Goal: Task Accomplishment & Management: Manage account settings

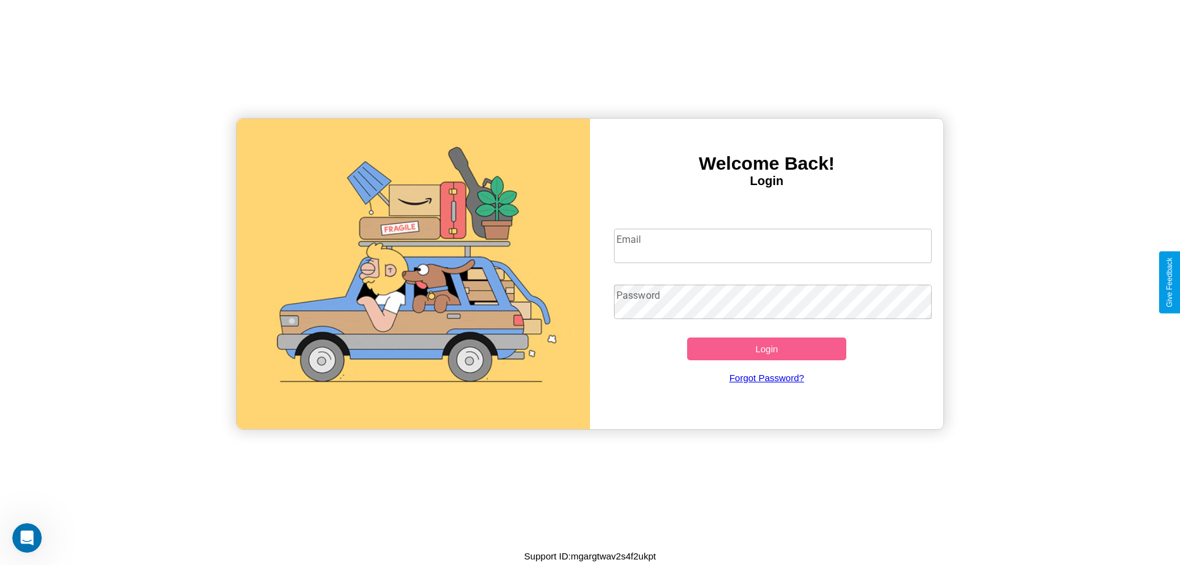
click at [773, 245] on input "Email" at bounding box center [773, 246] width 318 height 34
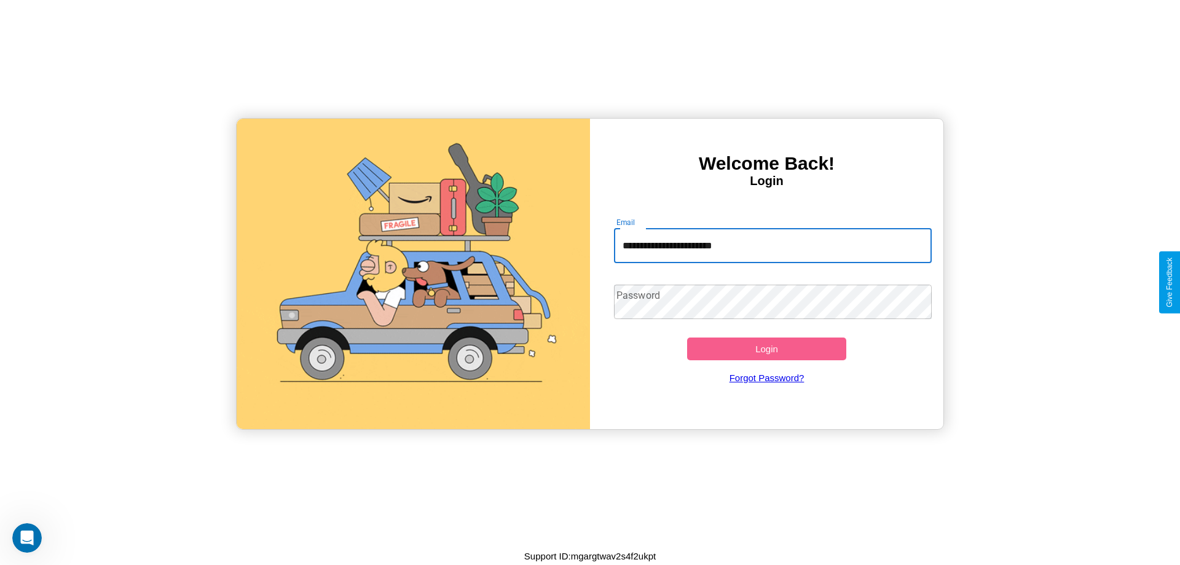
type input "**********"
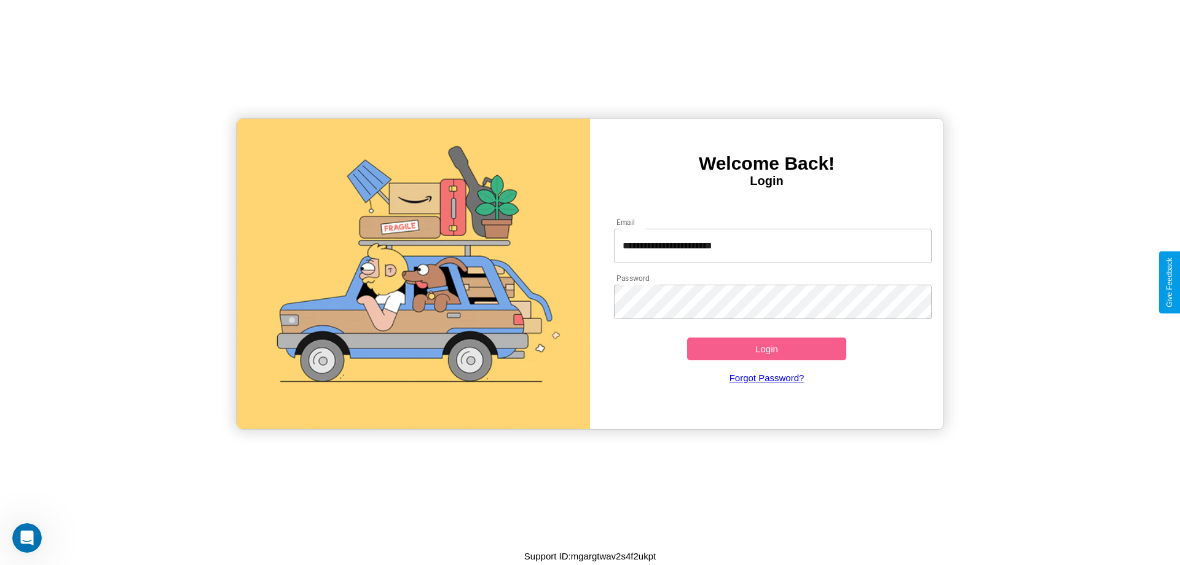
click at [767, 349] on button "Login" at bounding box center [766, 348] width 159 height 23
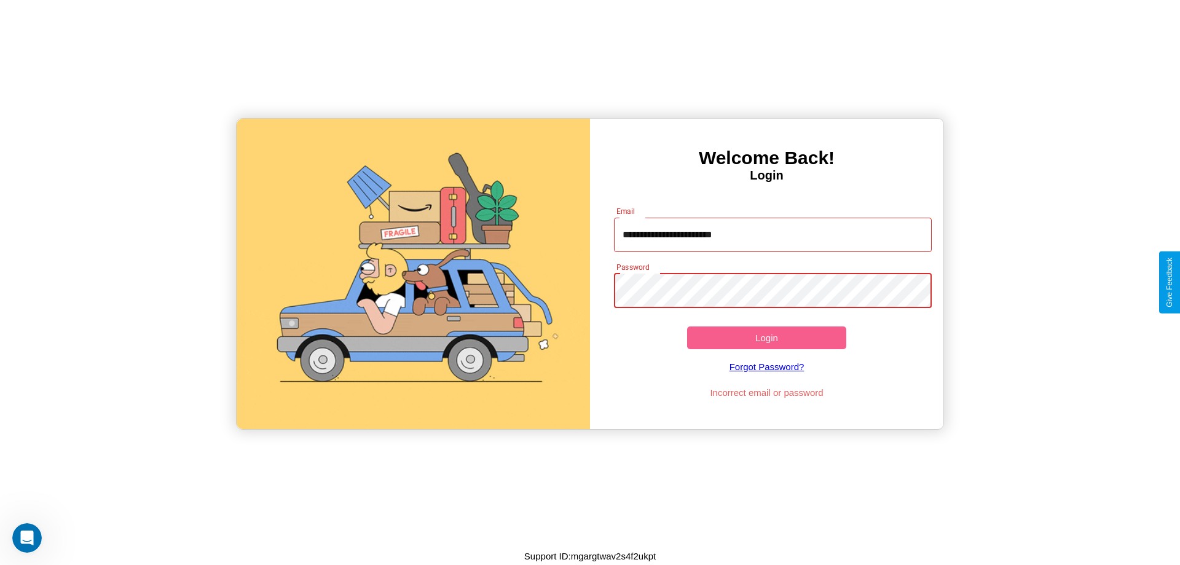
click at [767, 337] on button "Login" at bounding box center [766, 337] width 159 height 23
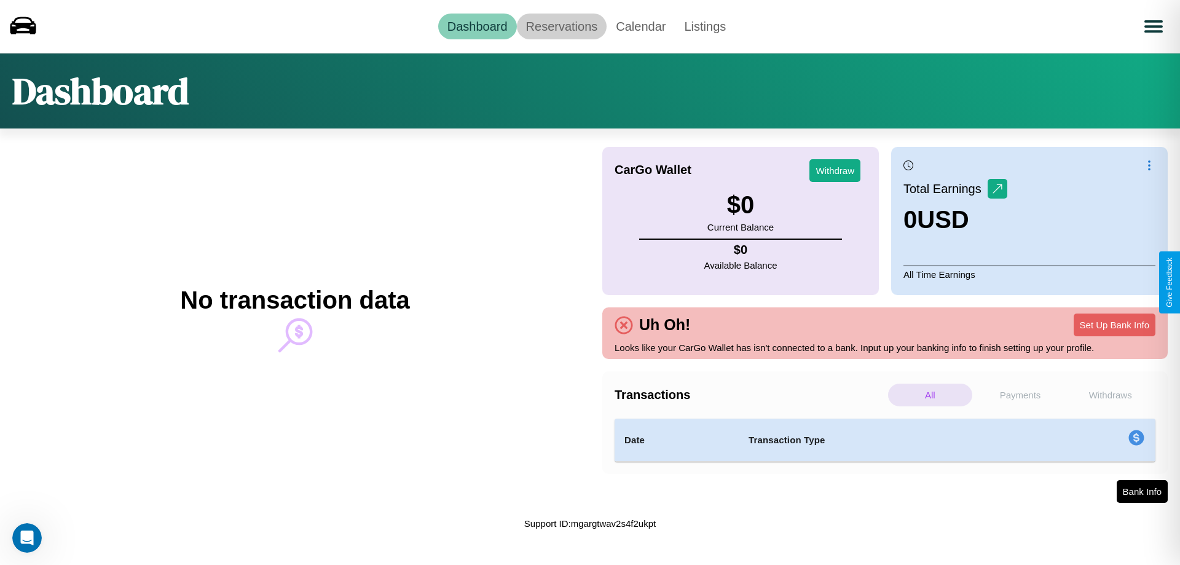
click at [561, 26] on link "Reservations" at bounding box center [562, 27] width 90 height 26
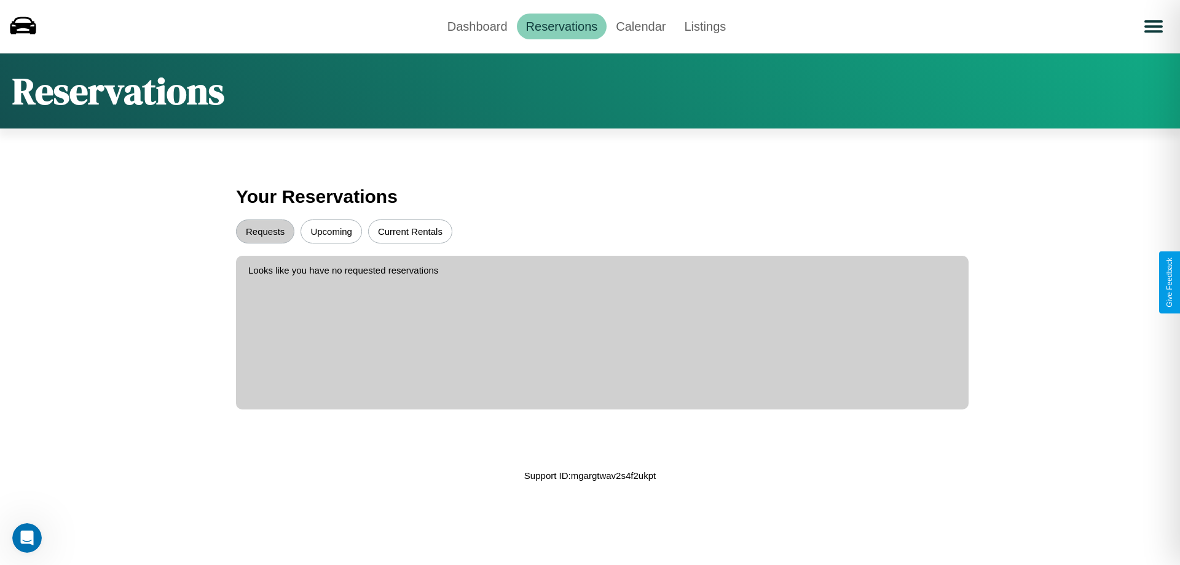
click at [331, 231] on button "Upcoming" at bounding box center [331, 231] width 61 height 24
click at [265, 231] on button "Requests" at bounding box center [265, 231] width 58 height 24
click at [410, 231] on button "Current Rentals" at bounding box center [410, 231] width 84 height 24
click at [477, 26] on link "Dashboard" at bounding box center [477, 27] width 79 height 26
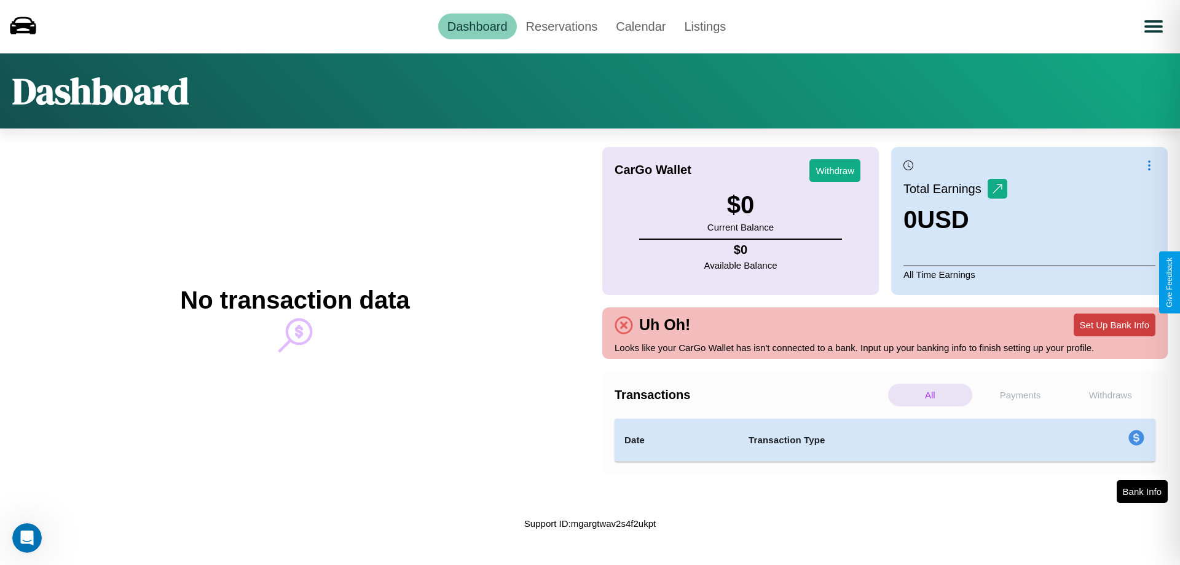
click at [1114, 325] on button "Set Up Bank Info" at bounding box center [1115, 324] width 82 height 23
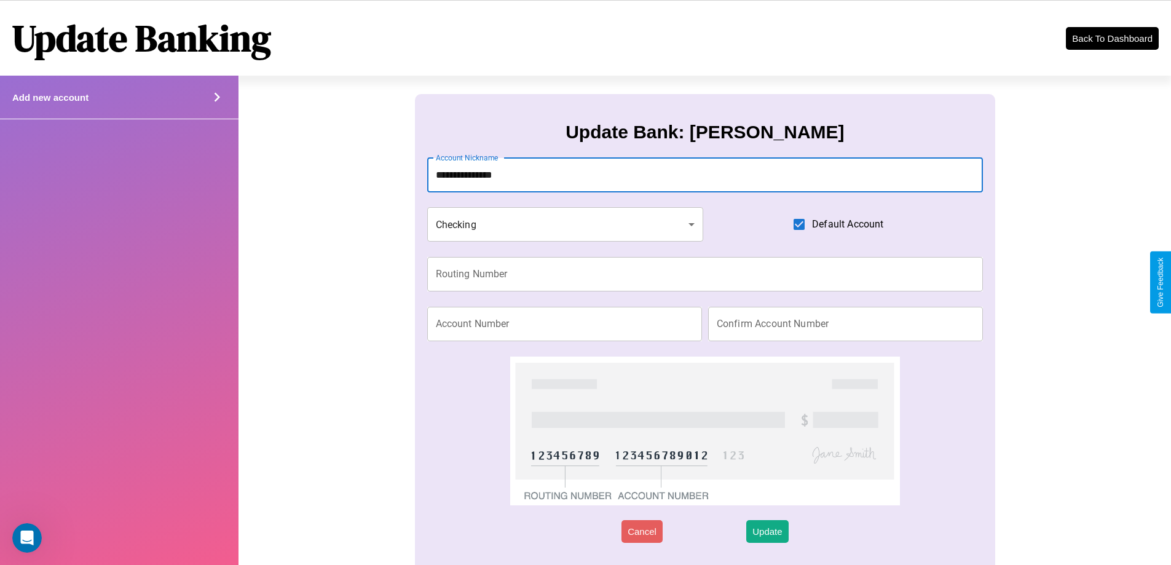
type input "**********"
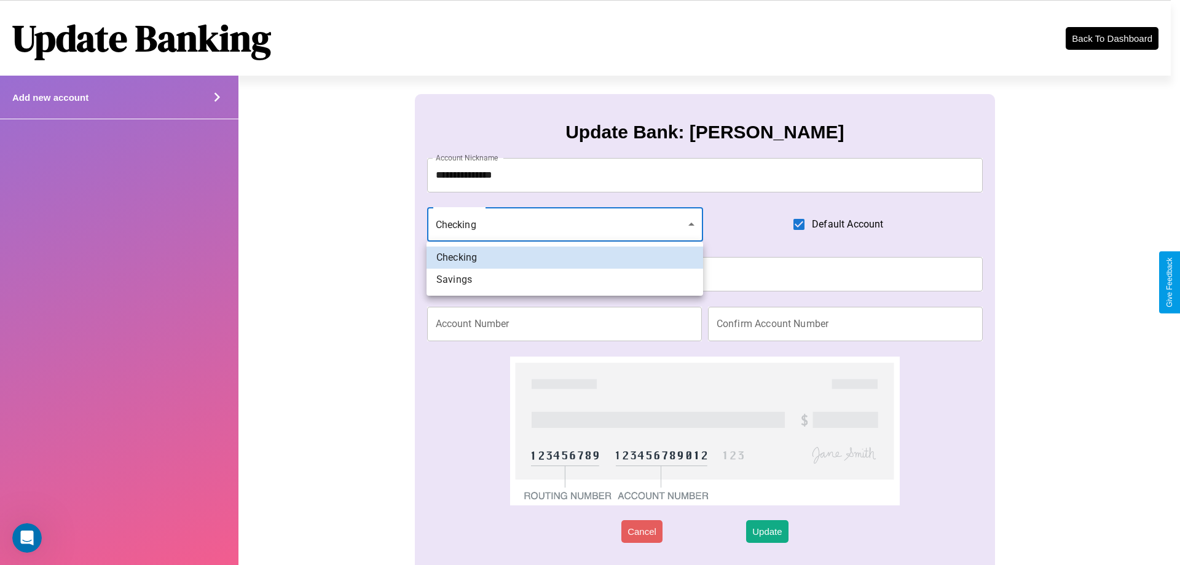
click at [565, 224] on div at bounding box center [590, 282] width 1180 height 565
